Goal: Check status: Check status

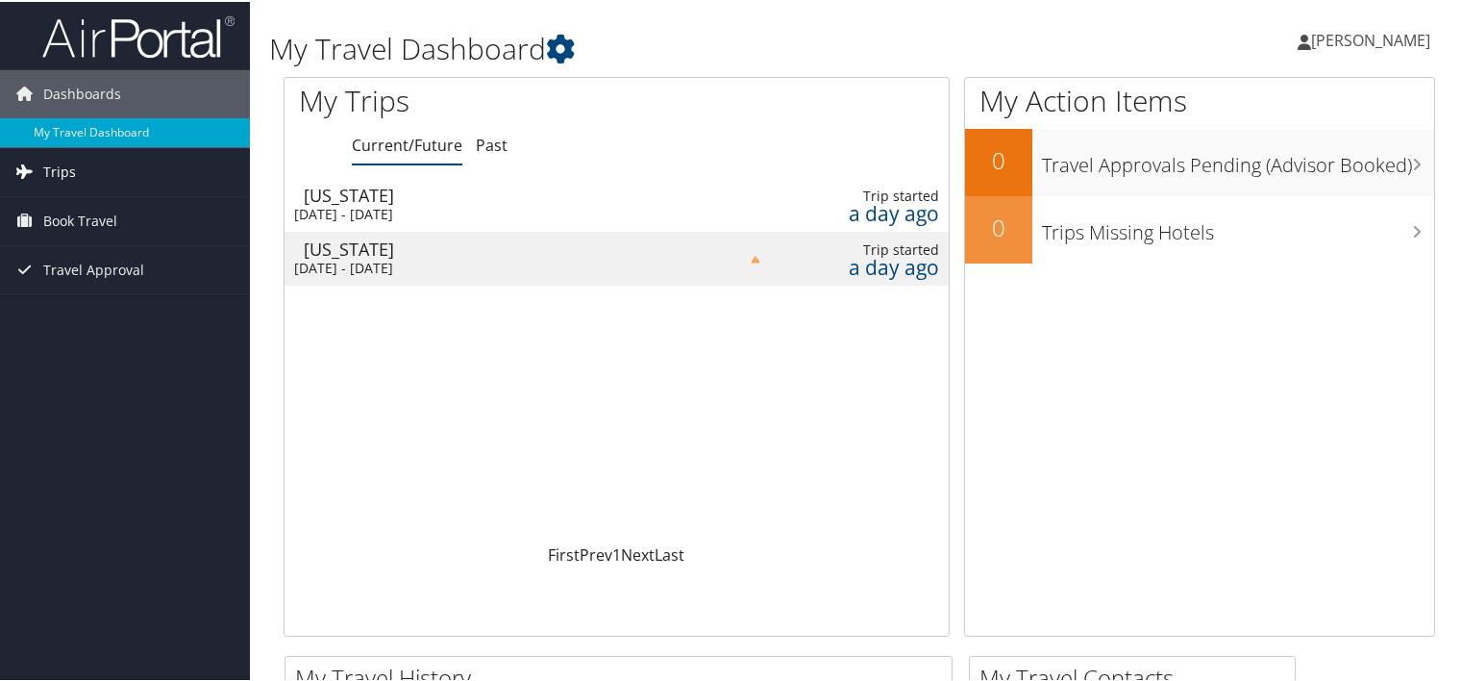
click at [131, 186] on link "Trips" at bounding box center [125, 170] width 250 height 48
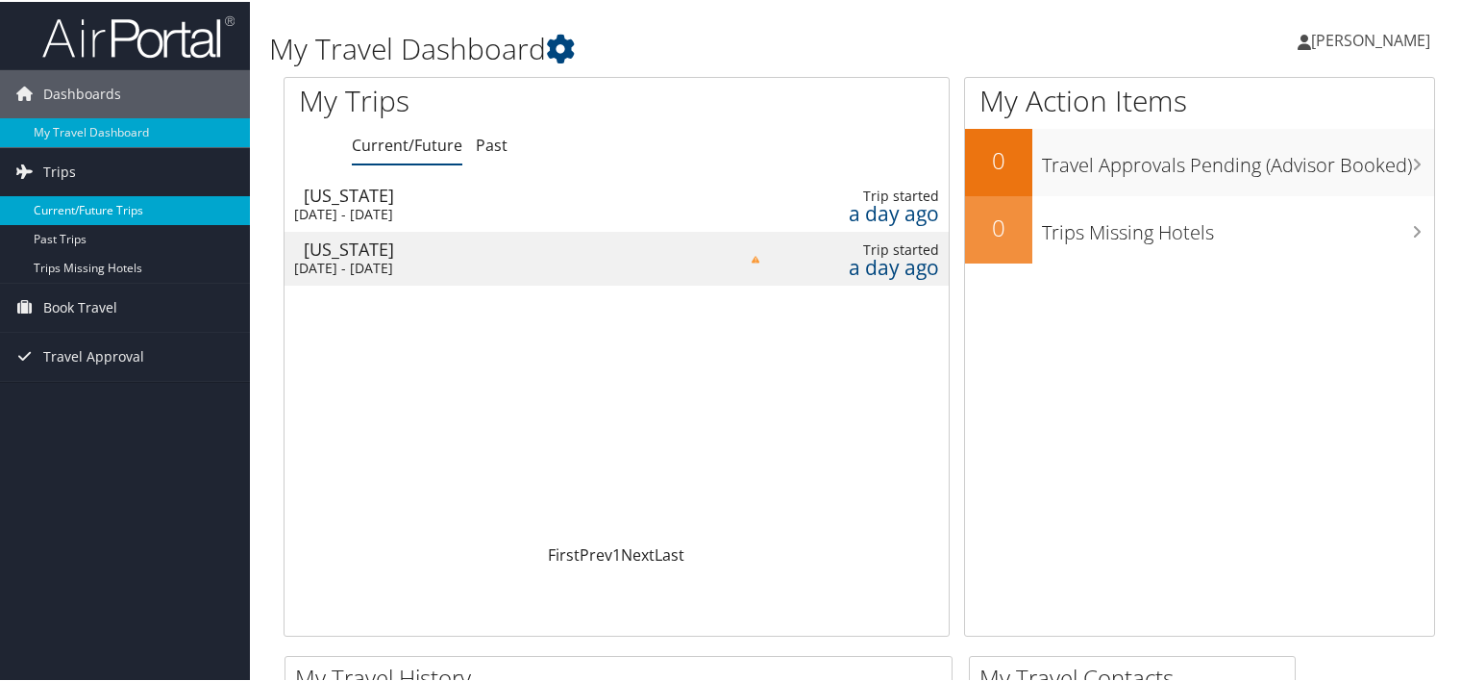
click at [133, 212] on link "Current/Future Trips" at bounding box center [125, 208] width 250 height 29
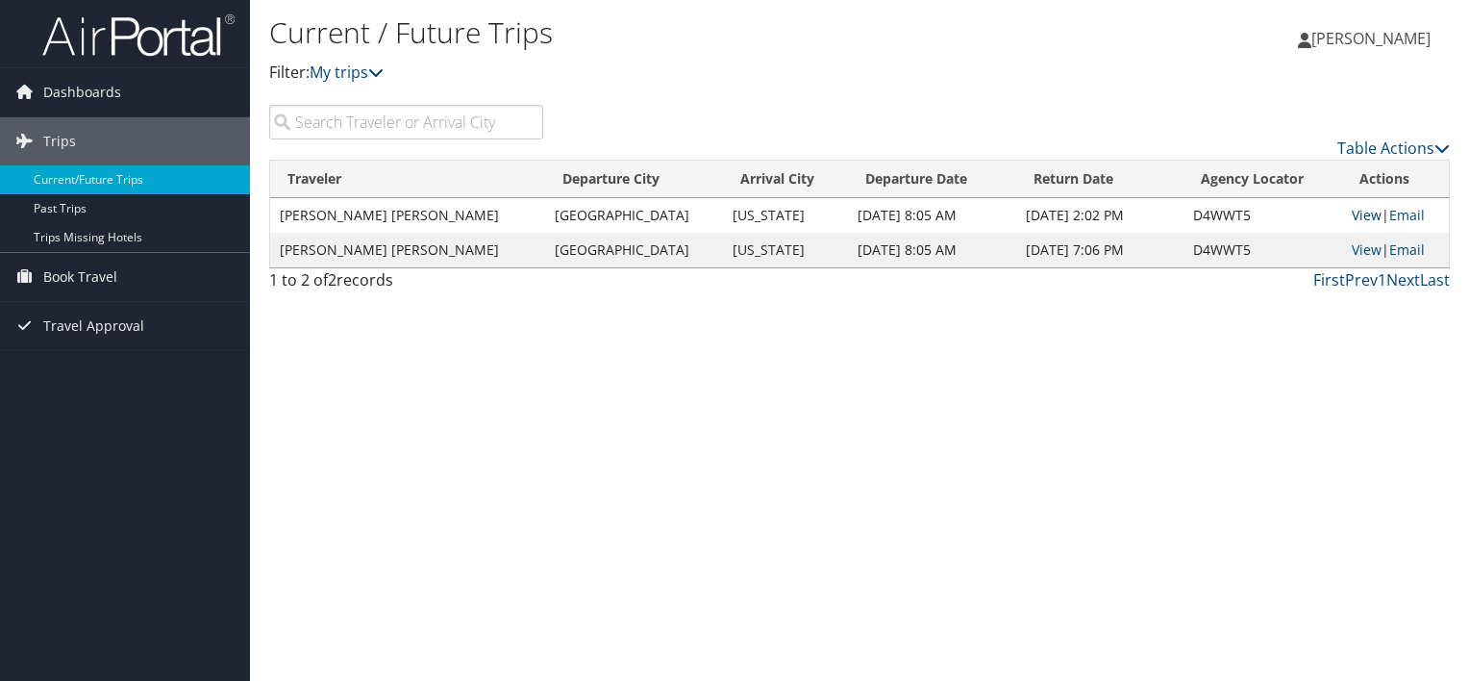
click at [1354, 218] on link "View" at bounding box center [1367, 215] width 30 height 18
click at [1357, 212] on link "View" at bounding box center [1367, 215] width 30 height 18
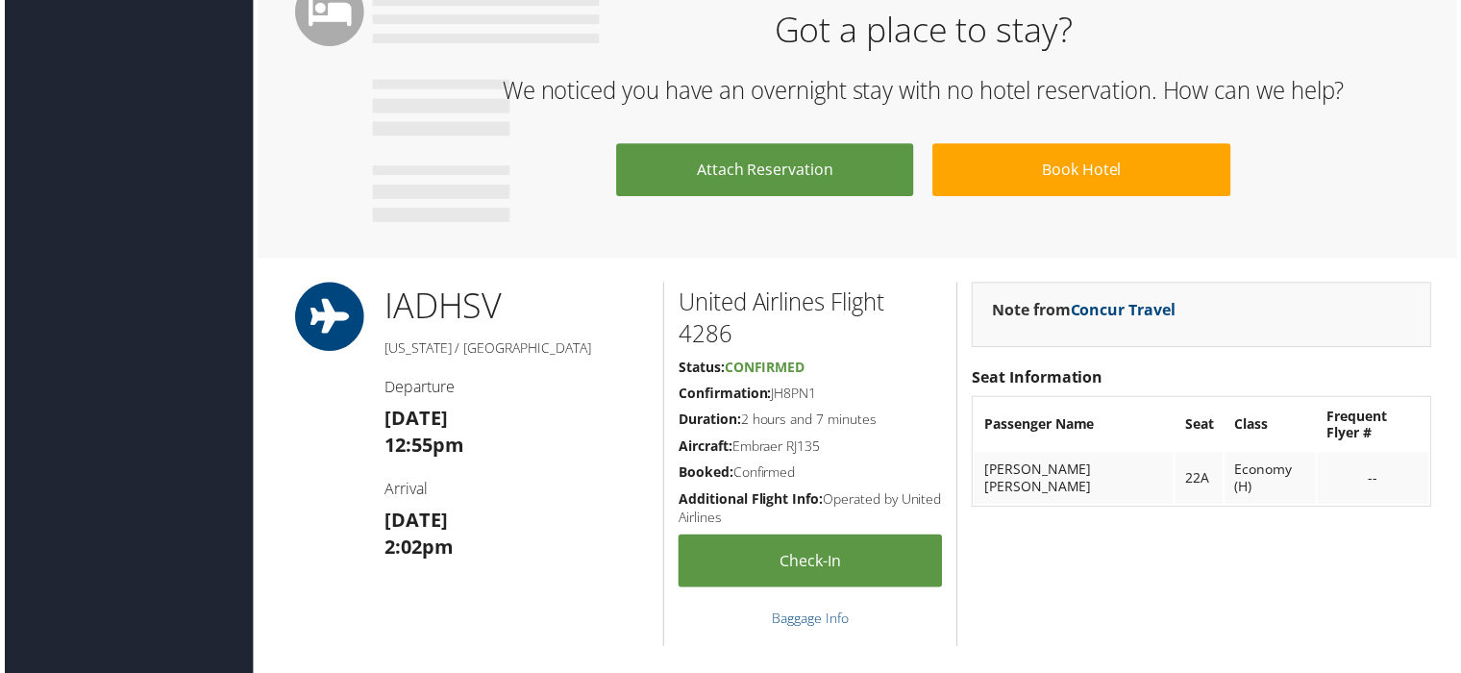
scroll to position [1073, 0]
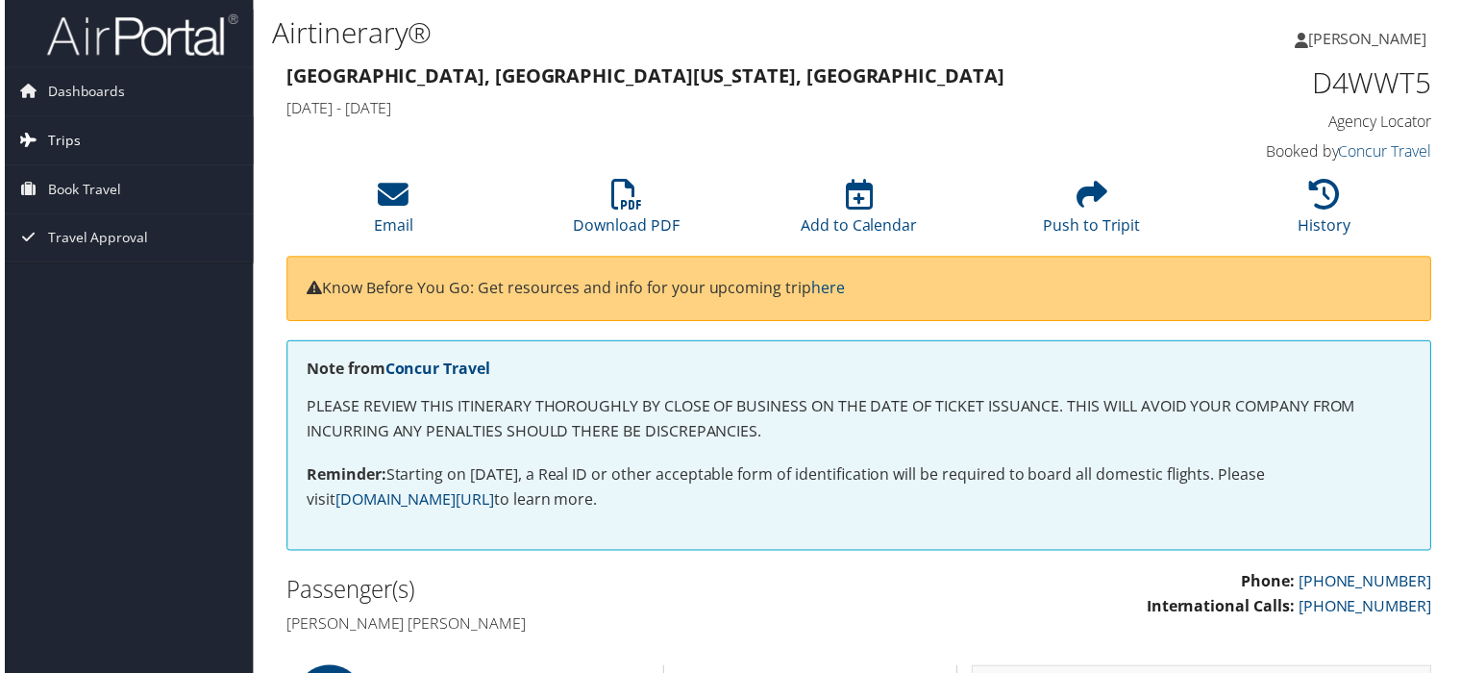
click at [81, 150] on link "Trips" at bounding box center [125, 141] width 250 height 48
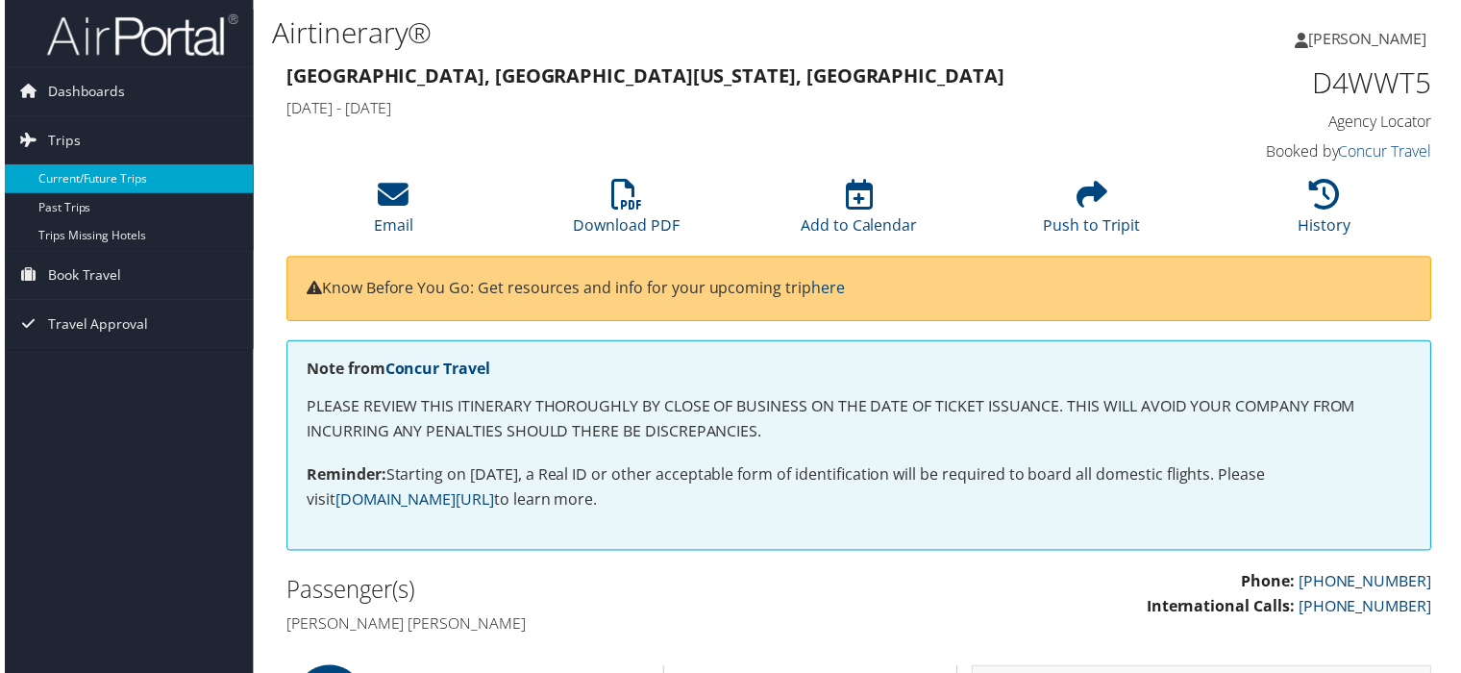
click at [107, 174] on link "Current/Future Trips" at bounding box center [125, 179] width 250 height 29
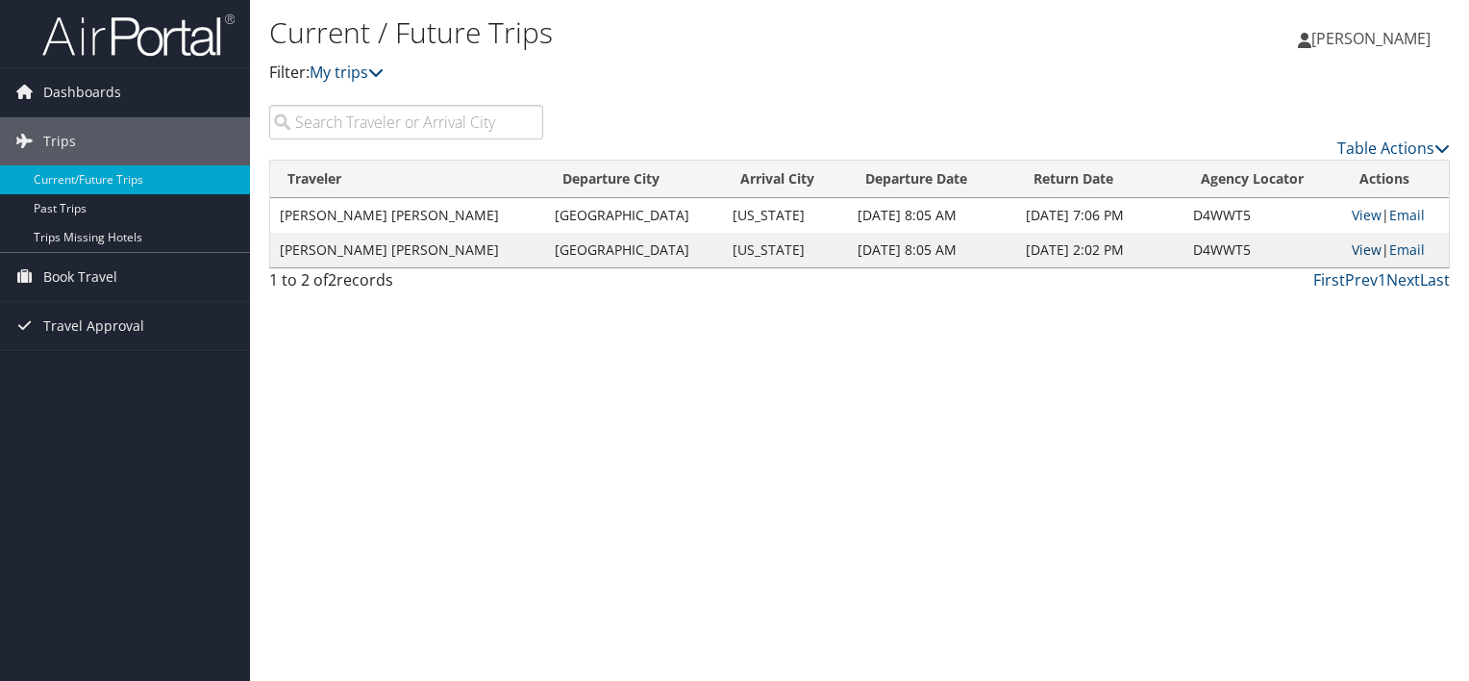
click at [1354, 252] on link "View" at bounding box center [1367, 249] width 30 height 18
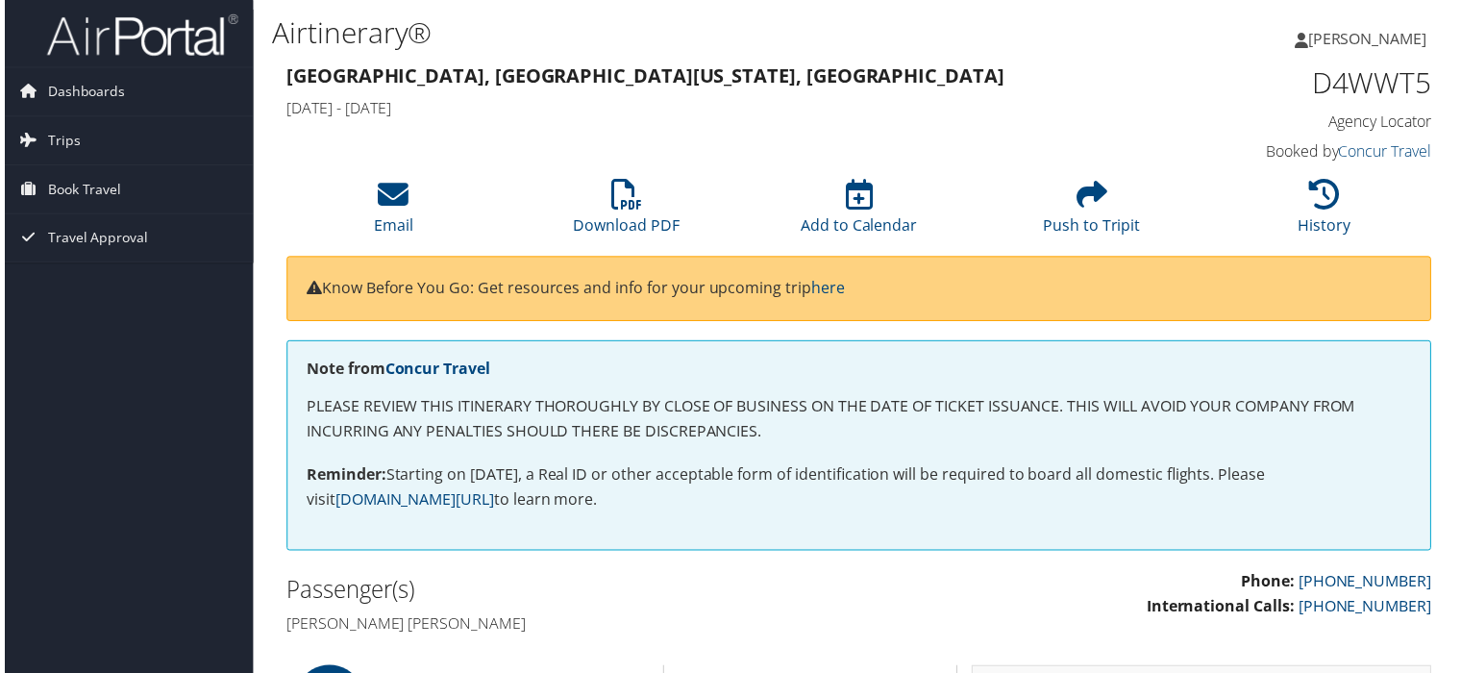
click at [1354, 50] on link "[PERSON_NAME]" at bounding box center [1374, 39] width 152 height 58
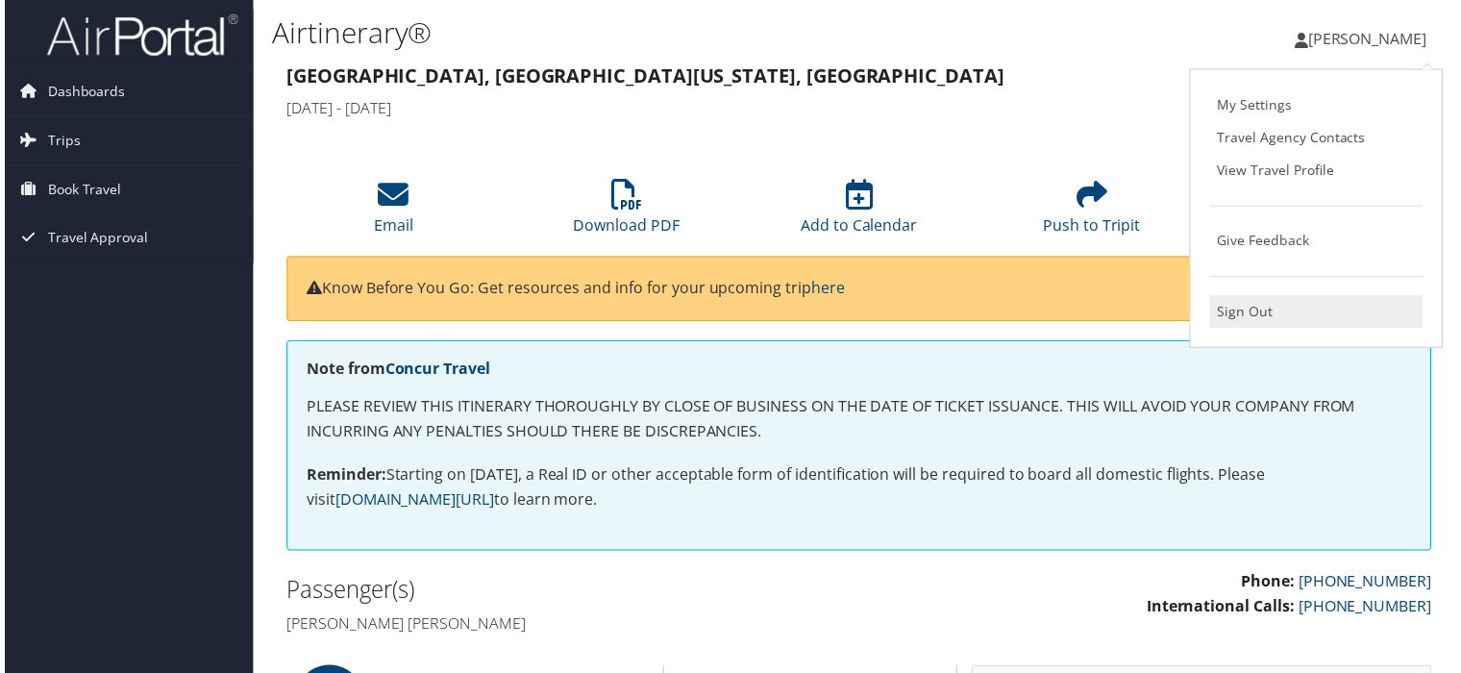
click at [1297, 311] on link "Sign Out" at bounding box center [1319, 313] width 214 height 33
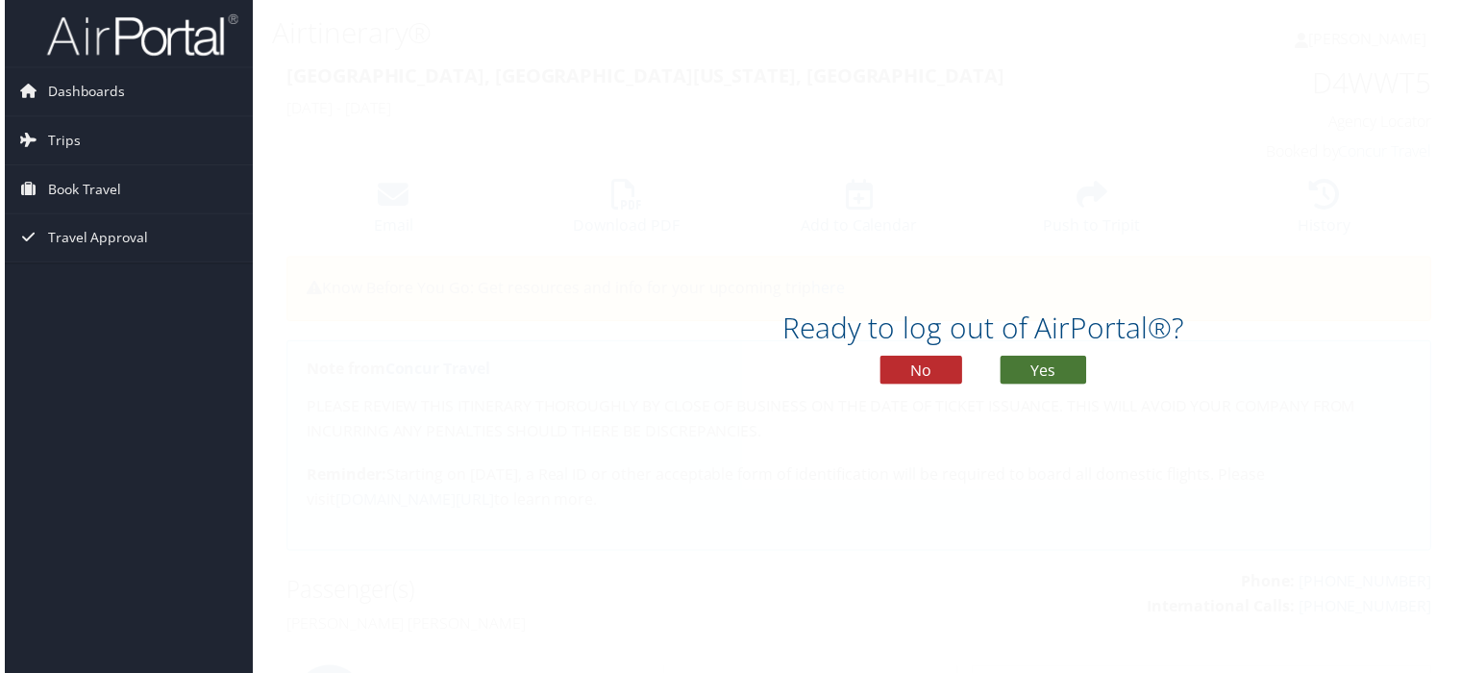
click at [1044, 367] on button "Yes" at bounding box center [1045, 372] width 87 height 29
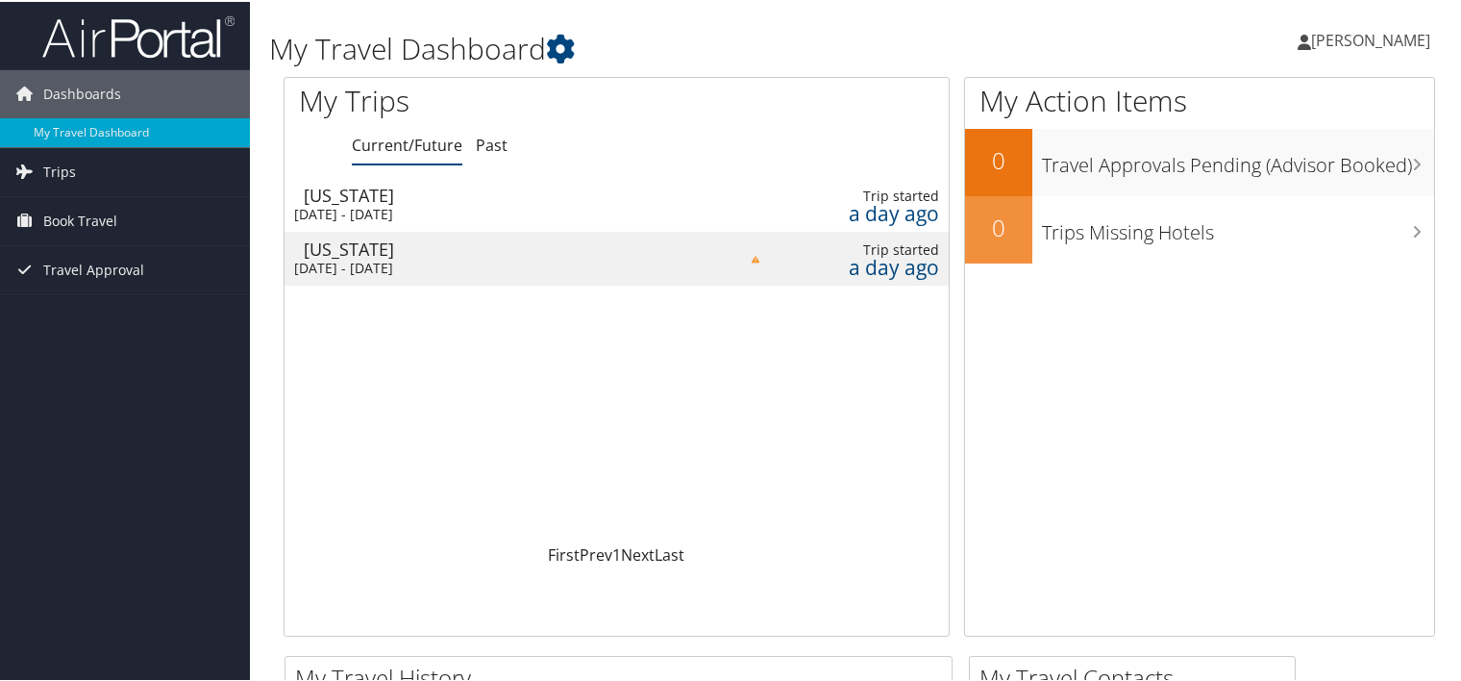
click at [650, 260] on div "Mon 1 Sep 2025 - Wed 3 Sep 2025" at bounding box center [499, 266] width 411 height 17
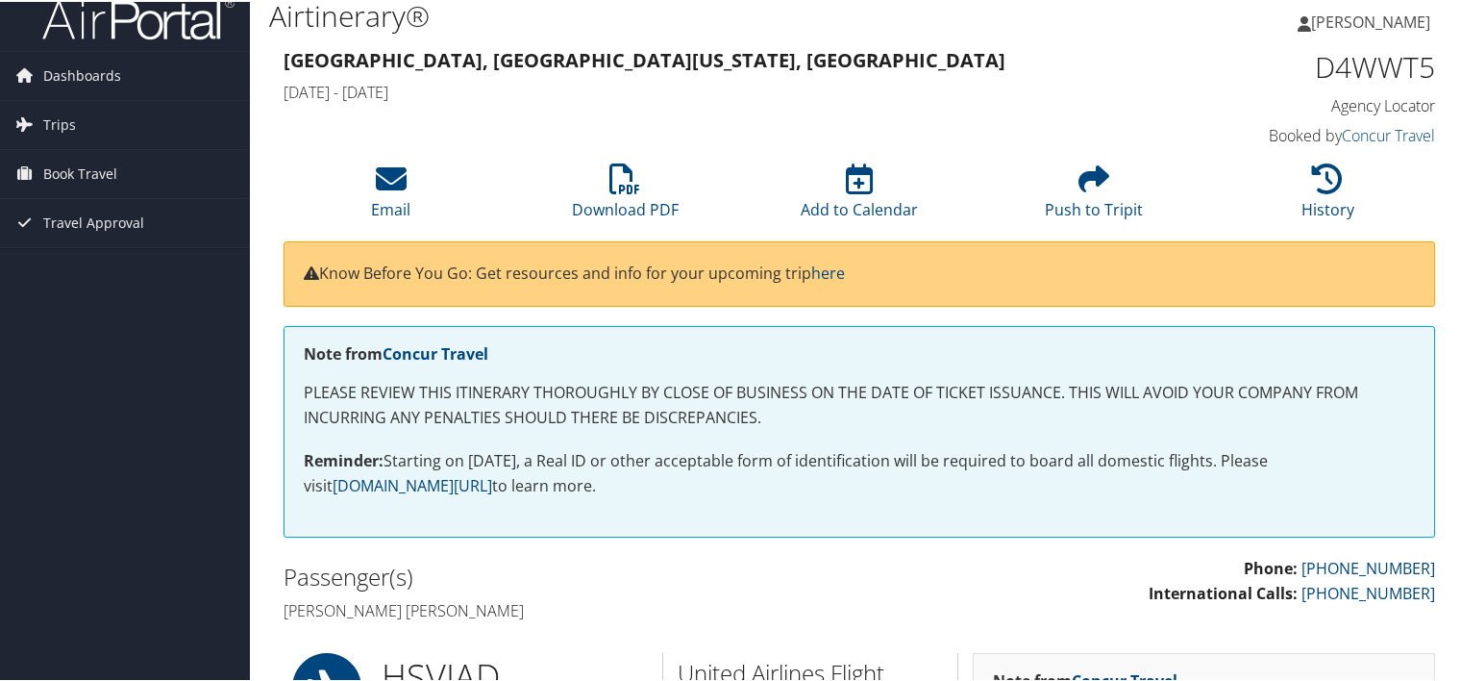
scroll to position [15, 0]
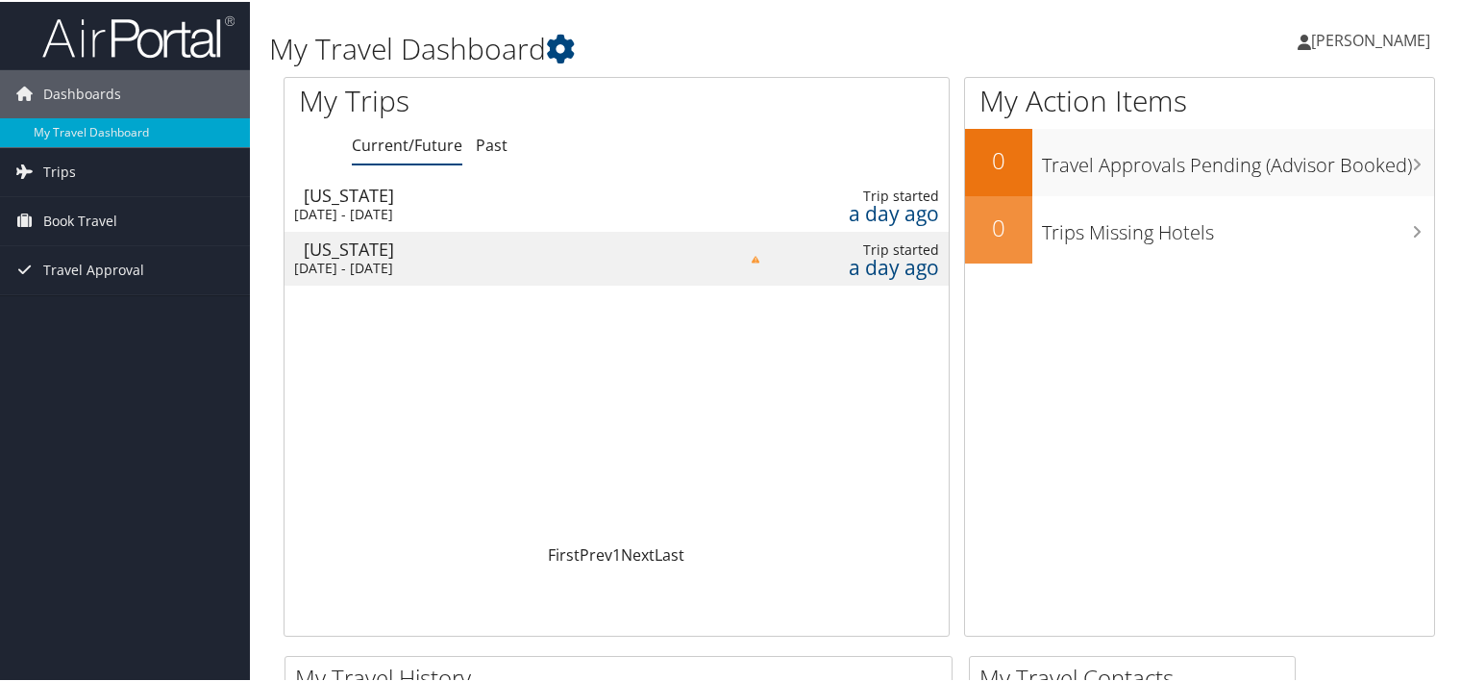
click at [831, 196] on div "Trip started" at bounding box center [859, 194] width 161 height 17
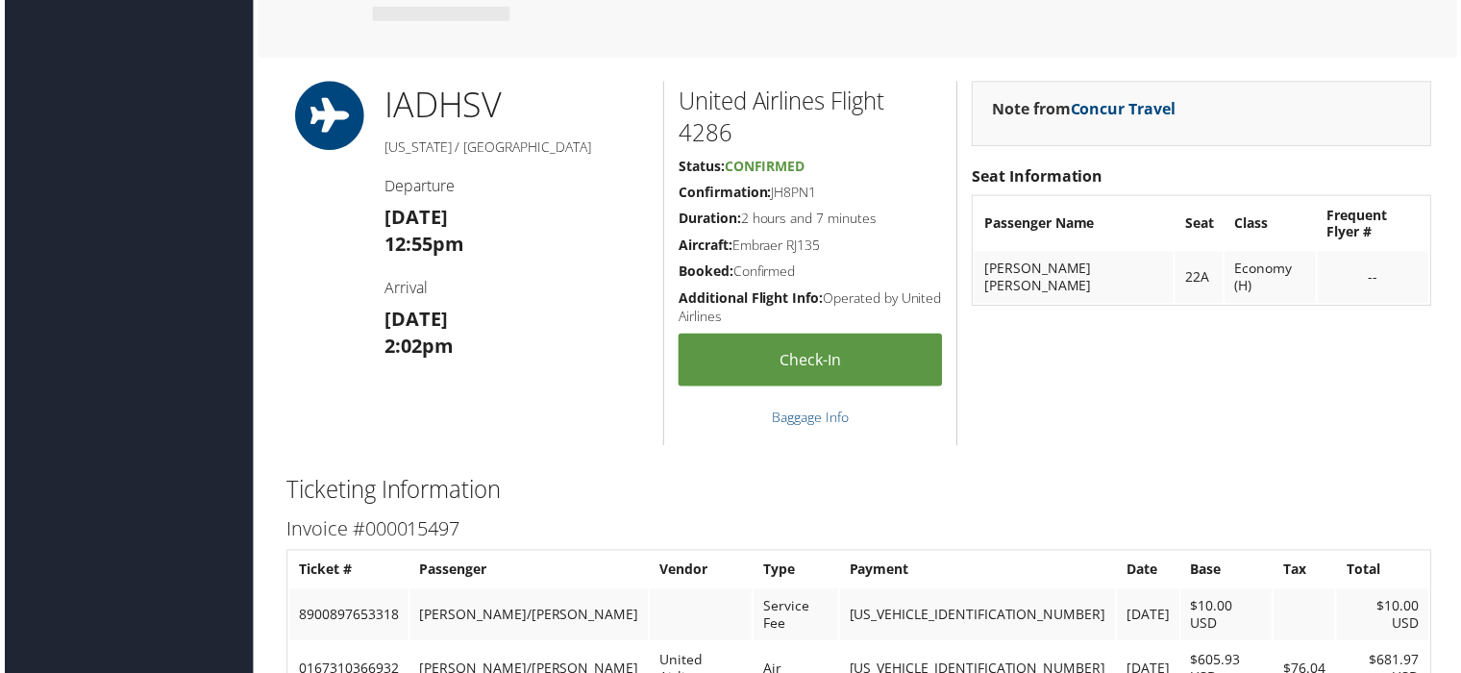
scroll to position [1276, 0]
